Goal: Transaction & Acquisition: Purchase product/service

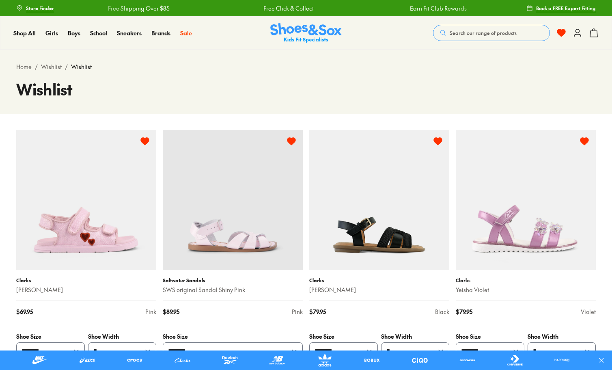
select select "**********"
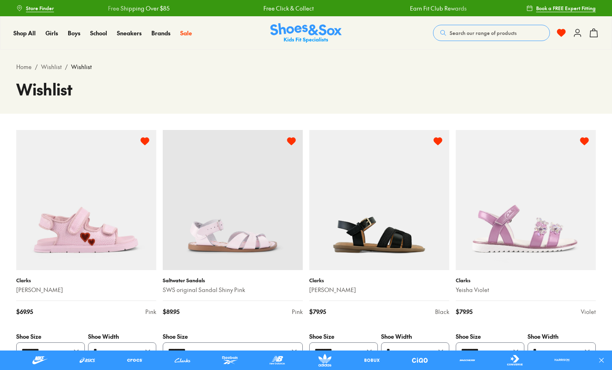
select select "**********"
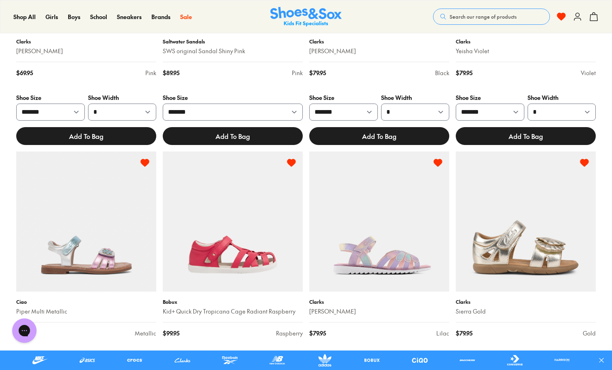
scroll to position [238, 0]
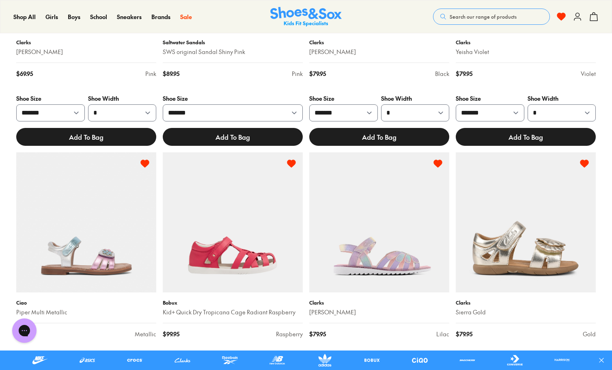
click at [409, 254] on img at bounding box center [379, 222] width 140 height 140
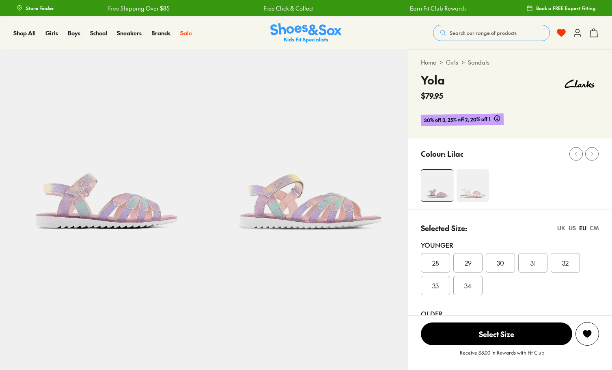
select select "*"
click at [442, 260] on div "28" at bounding box center [435, 262] width 29 height 19
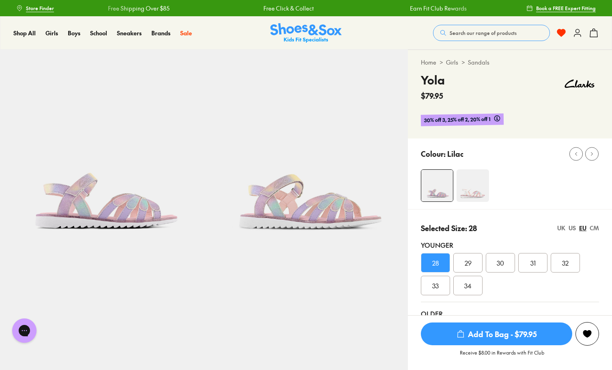
click at [309, 210] on img at bounding box center [306, 152] width 204 height 204
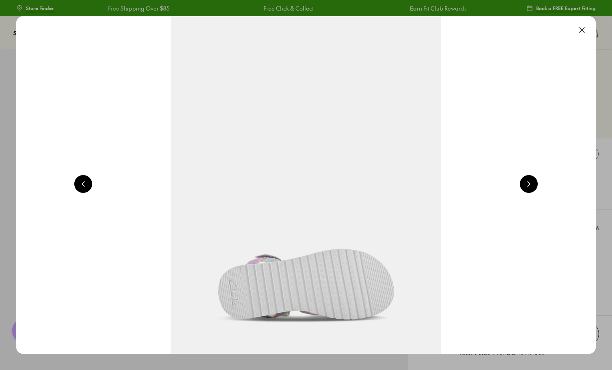
scroll to position [0, 1166]
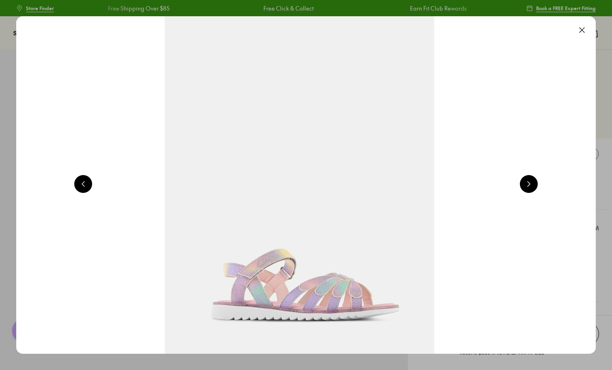
click at [534, 179] on button at bounding box center [529, 184] width 18 height 18
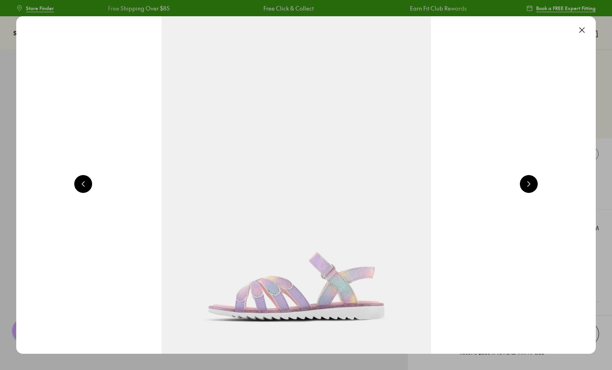
click at [534, 179] on button at bounding box center [529, 184] width 18 height 18
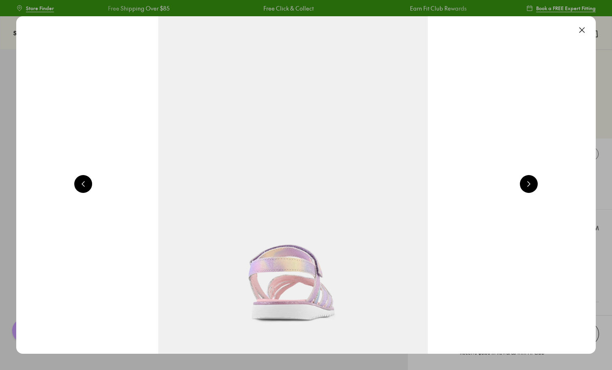
click at [533, 179] on button at bounding box center [529, 184] width 18 height 18
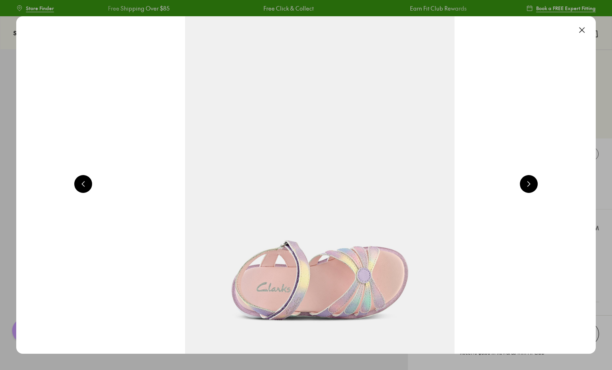
scroll to position [0, 2916]
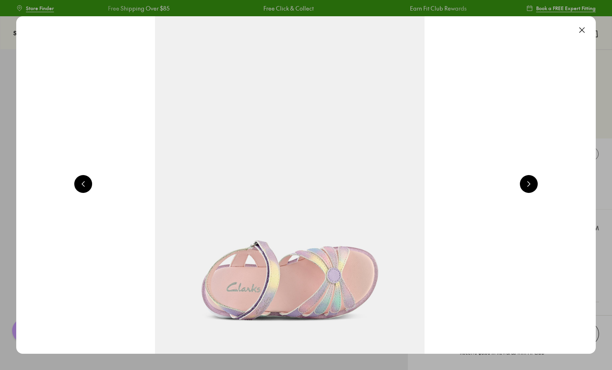
click at [533, 181] on button at bounding box center [529, 184] width 18 height 18
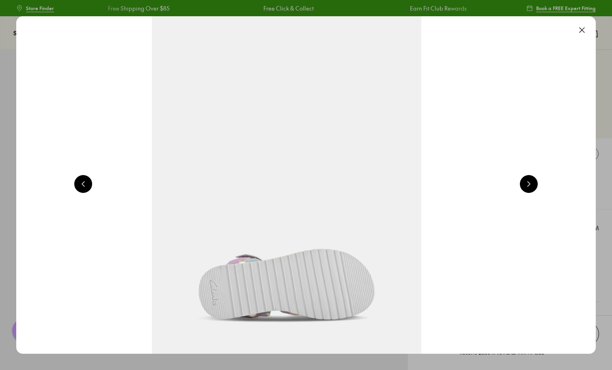
click at [533, 181] on button at bounding box center [529, 184] width 18 height 18
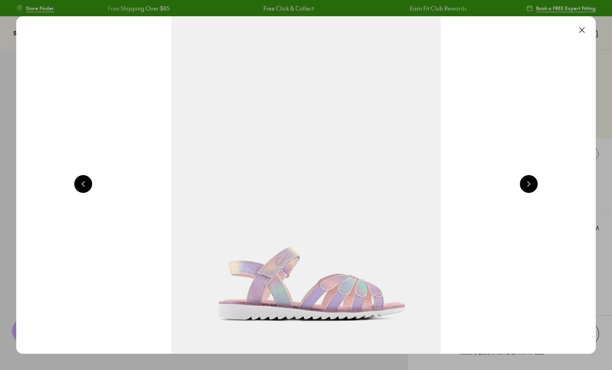
click at [533, 181] on button at bounding box center [529, 184] width 18 height 18
click at [582, 30] on button at bounding box center [582, 30] width 18 height 18
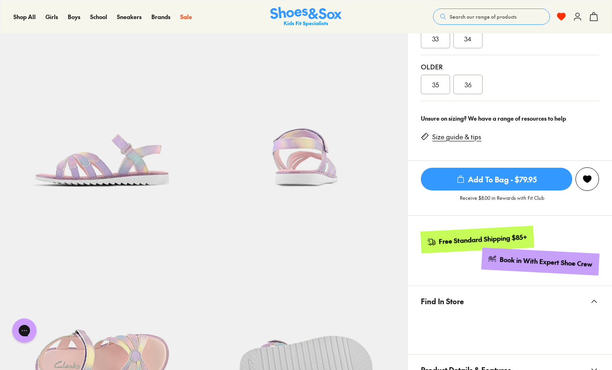
scroll to position [258, 0]
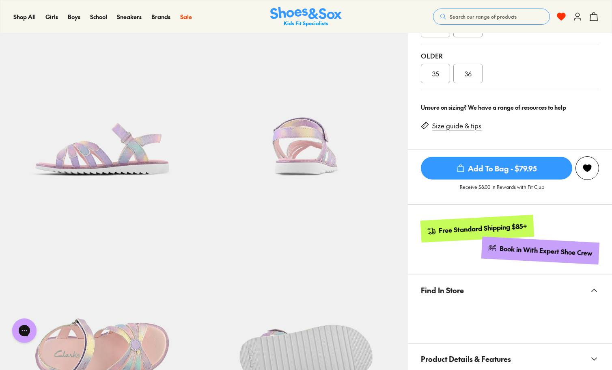
click at [575, 286] on button "Find In Store" at bounding box center [510, 290] width 204 height 30
click at [522, 290] on button "Find In Store" at bounding box center [510, 290] width 204 height 30
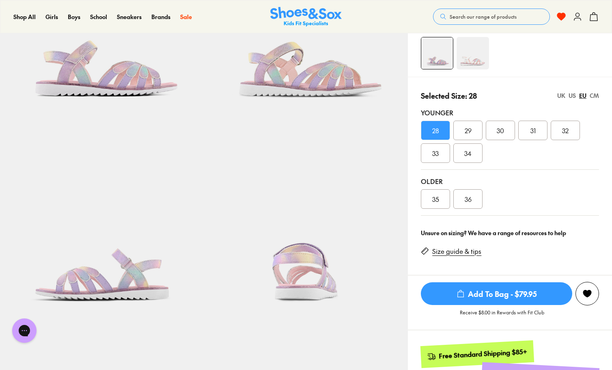
scroll to position [132, 0]
click at [523, 293] on span "Add To Bag - $79.95" at bounding box center [496, 294] width 151 height 23
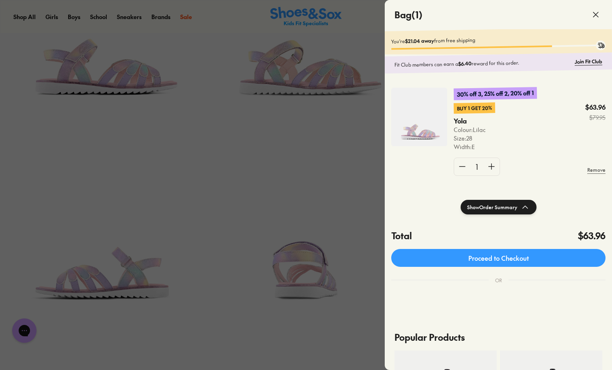
scroll to position [0, 0]
click at [596, 15] on icon at bounding box center [596, 15] width 10 height 10
